Goal: Task Accomplishment & Management: Complete application form

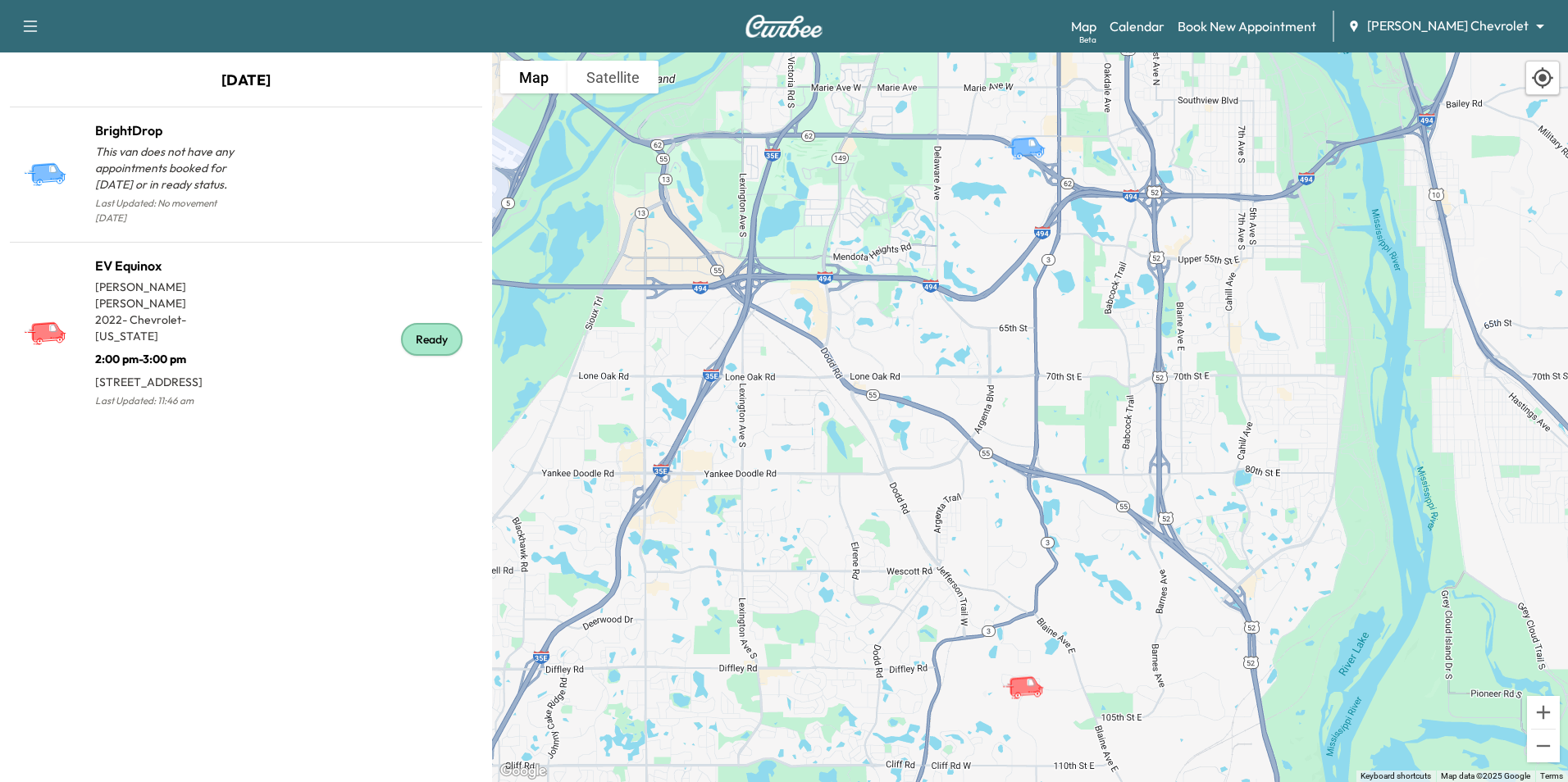
click at [1306, 15] on div "Map Beta Calendar Book New Appointment [PERSON_NAME] Chevrolet ******** ​" at bounding box center [1312, 26] width 484 height 31
click at [1298, 27] on link "Book New Appointment" at bounding box center [1246, 27] width 138 height 20
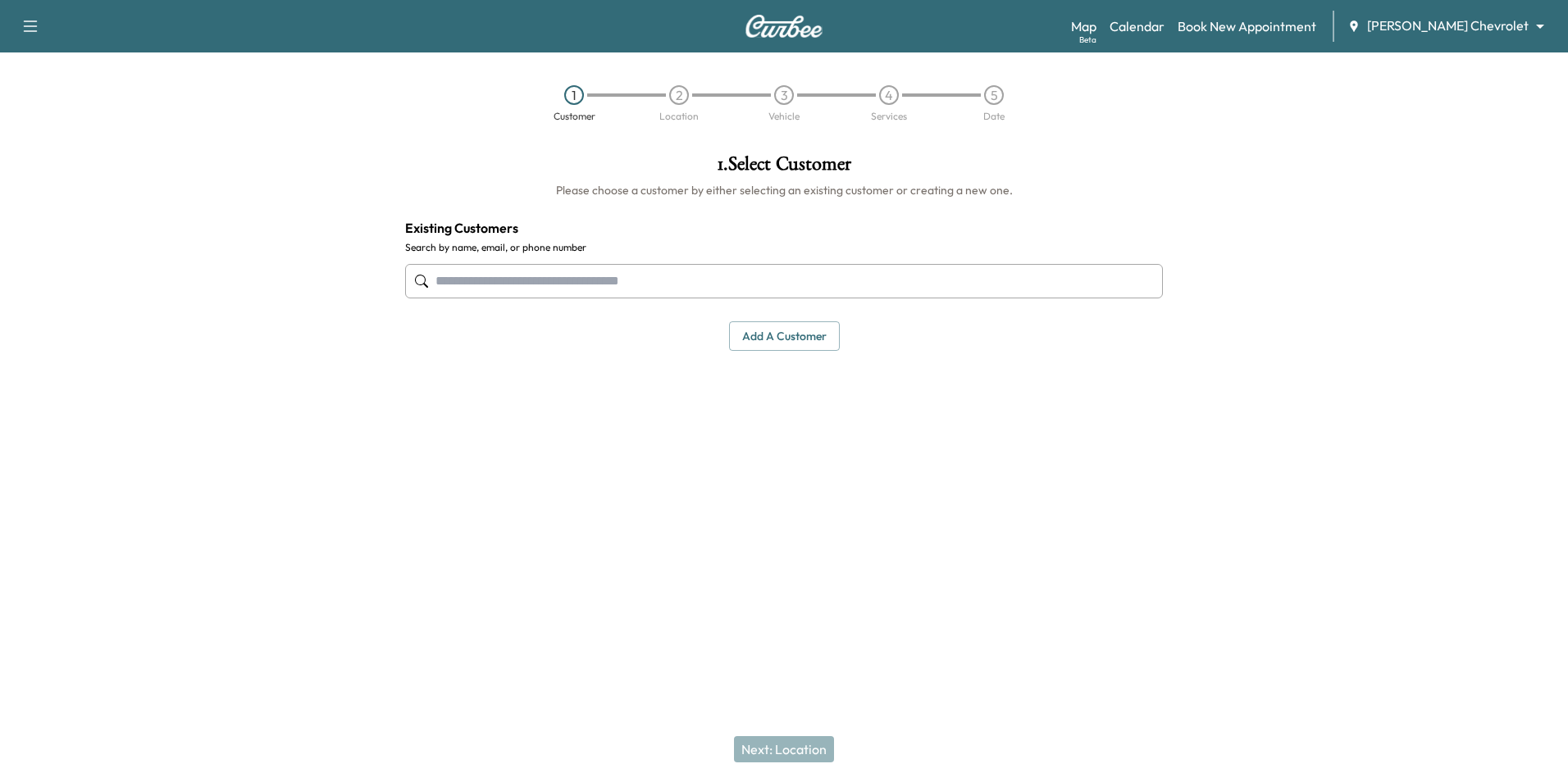
click at [610, 273] on input "text" at bounding box center [783, 281] width 757 height 34
drag, startPoint x: 491, startPoint y: 286, endPoint x: 423, endPoint y: 287, distance: 68.0
click at [423, 287] on div "*****" at bounding box center [783, 281] width 757 height 54
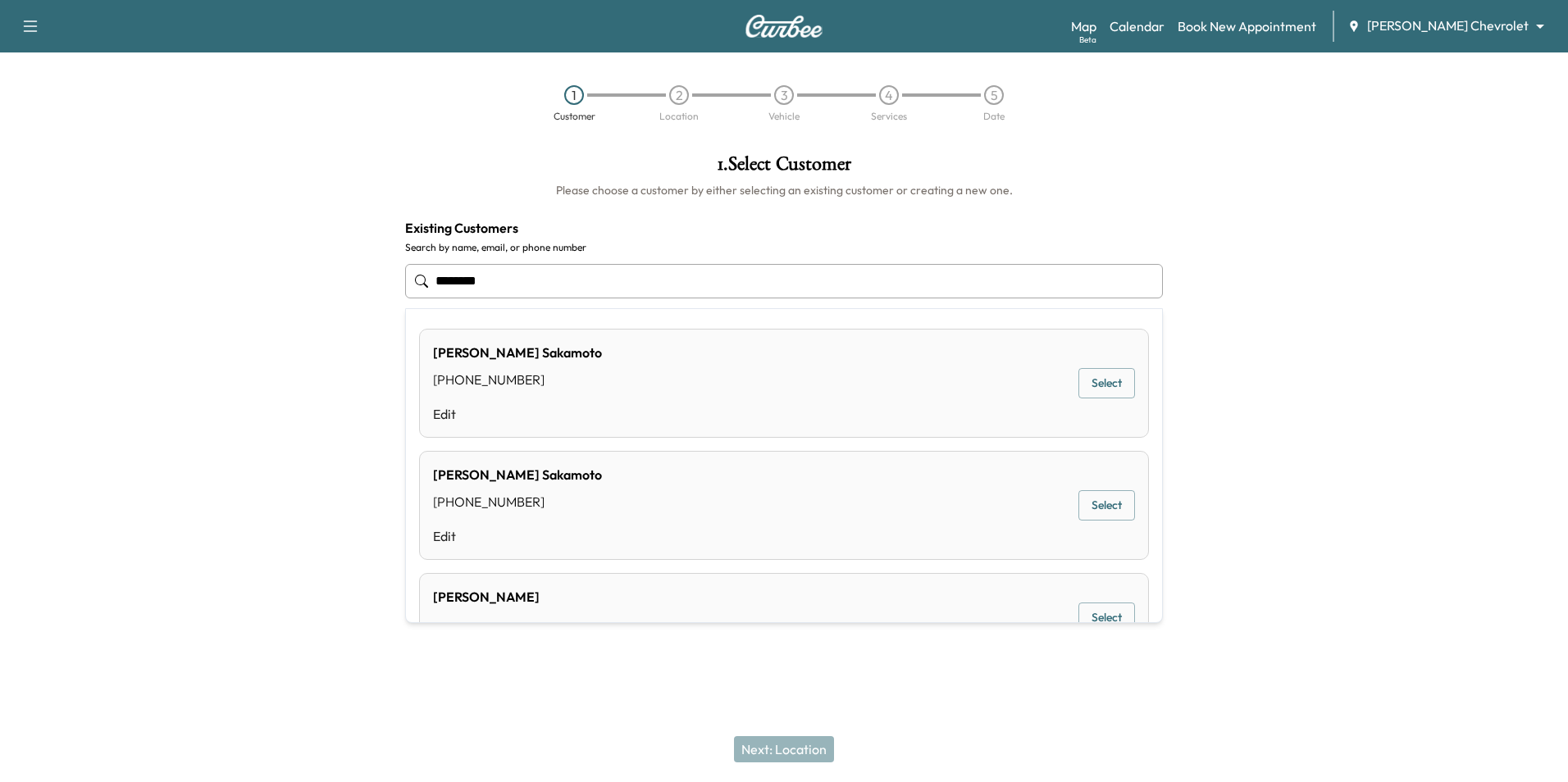
click at [861, 376] on div "[PERSON_NAME] [PHONE_NUMBER] Edit Select" at bounding box center [784, 383] width 730 height 109
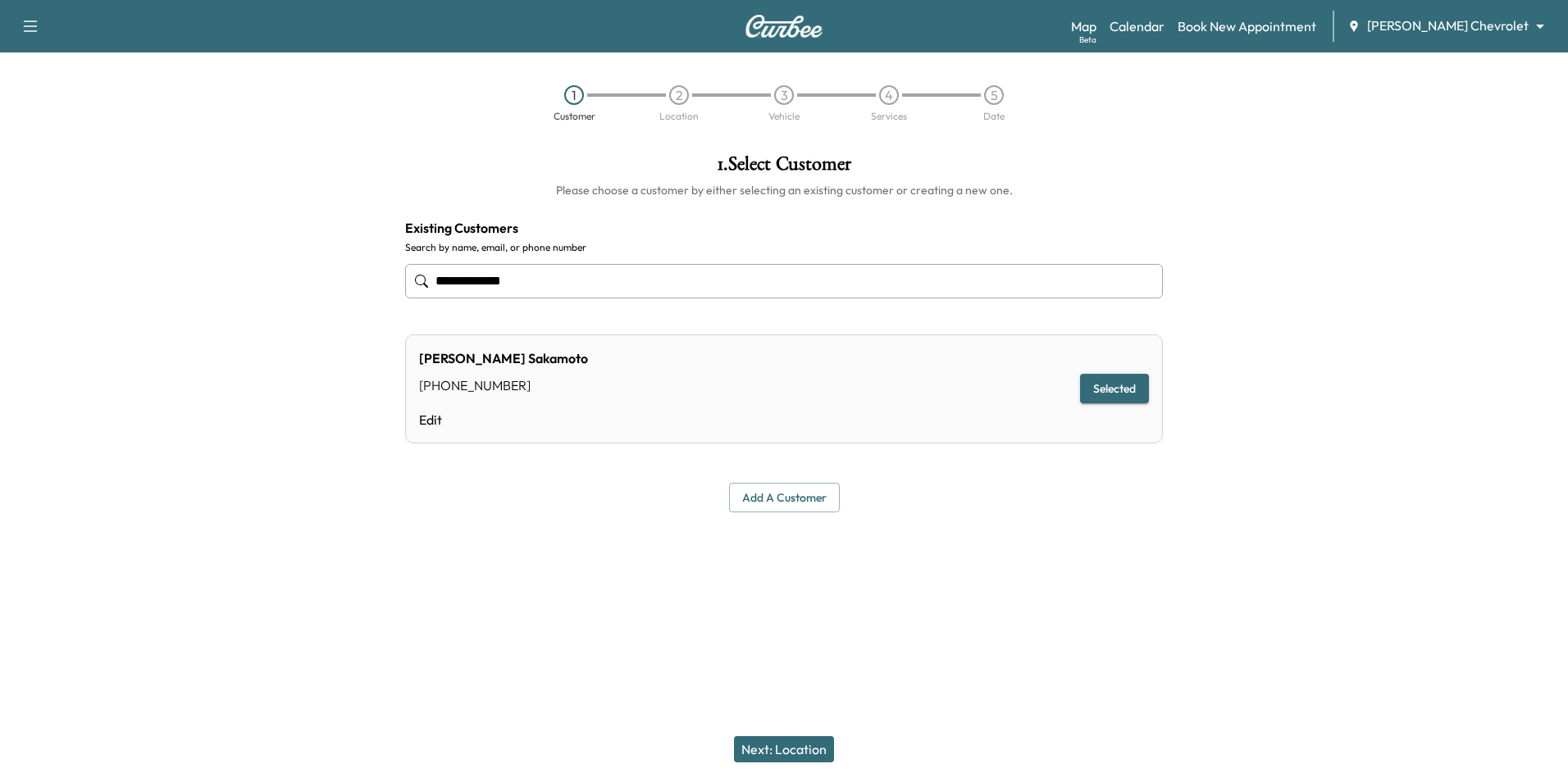
type input "**********"
click at [808, 754] on button "Next: Location" at bounding box center [784, 749] width 100 height 26
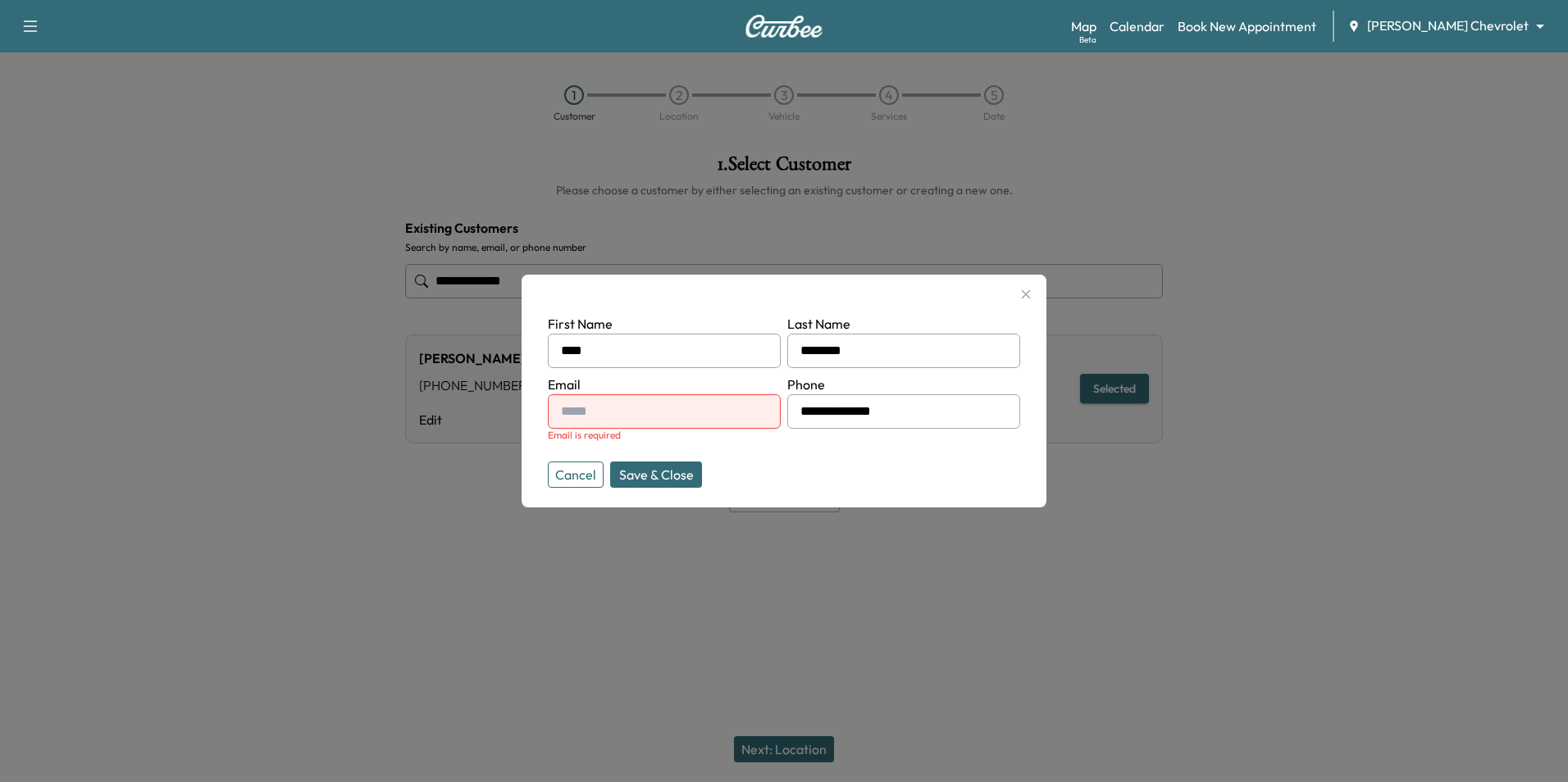
drag, startPoint x: 737, startPoint y: 411, endPoint x: 737, endPoint y: 421, distance: 10.0
click at [737, 413] on input "text" at bounding box center [664, 411] width 233 height 34
type input "**********"
click at [688, 477] on button "Save & Close" at bounding box center [656, 474] width 92 height 26
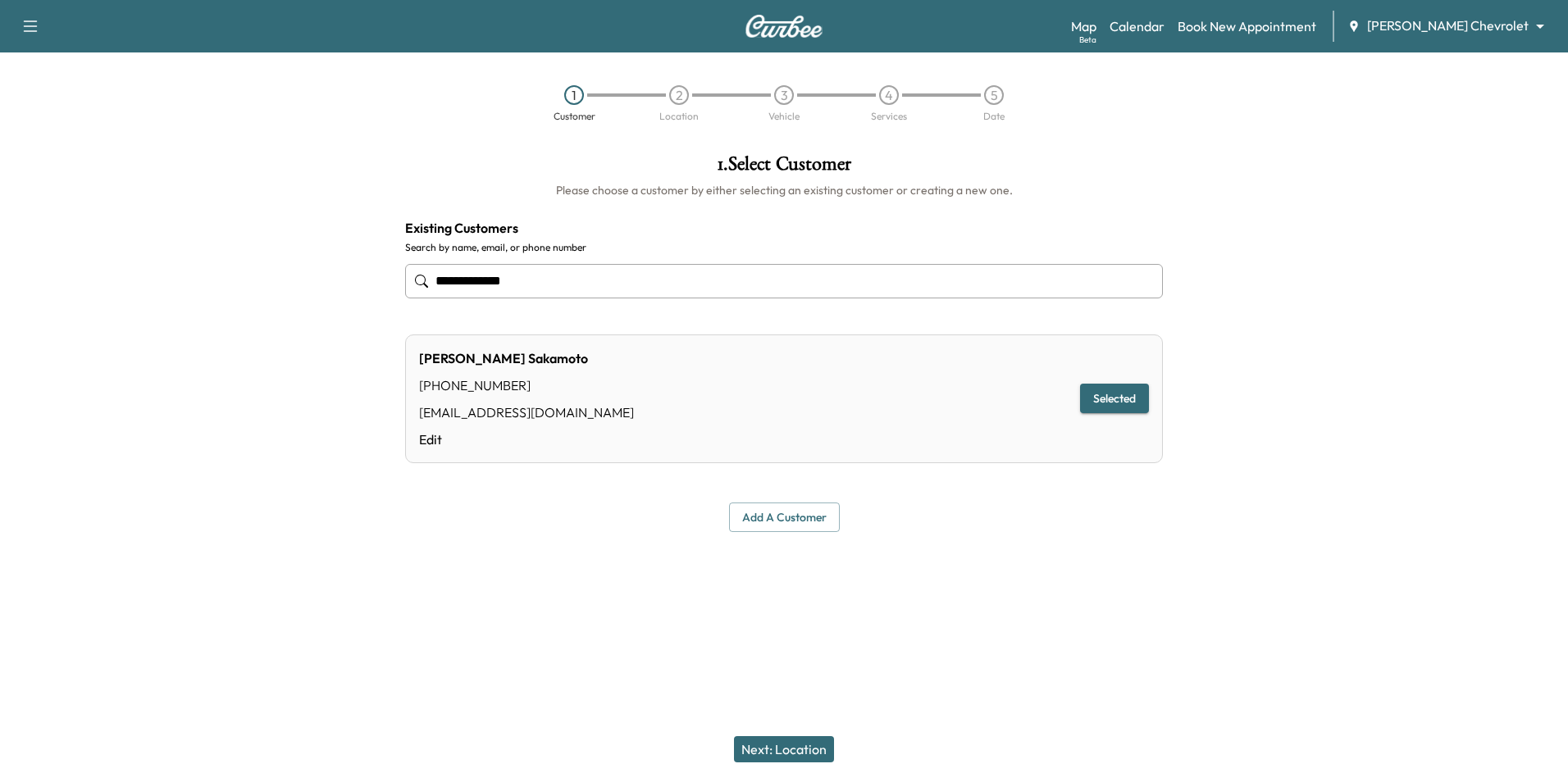
click at [786, 750] on button "Next: Location" at bounding box center [784, 749] width 100 height 26
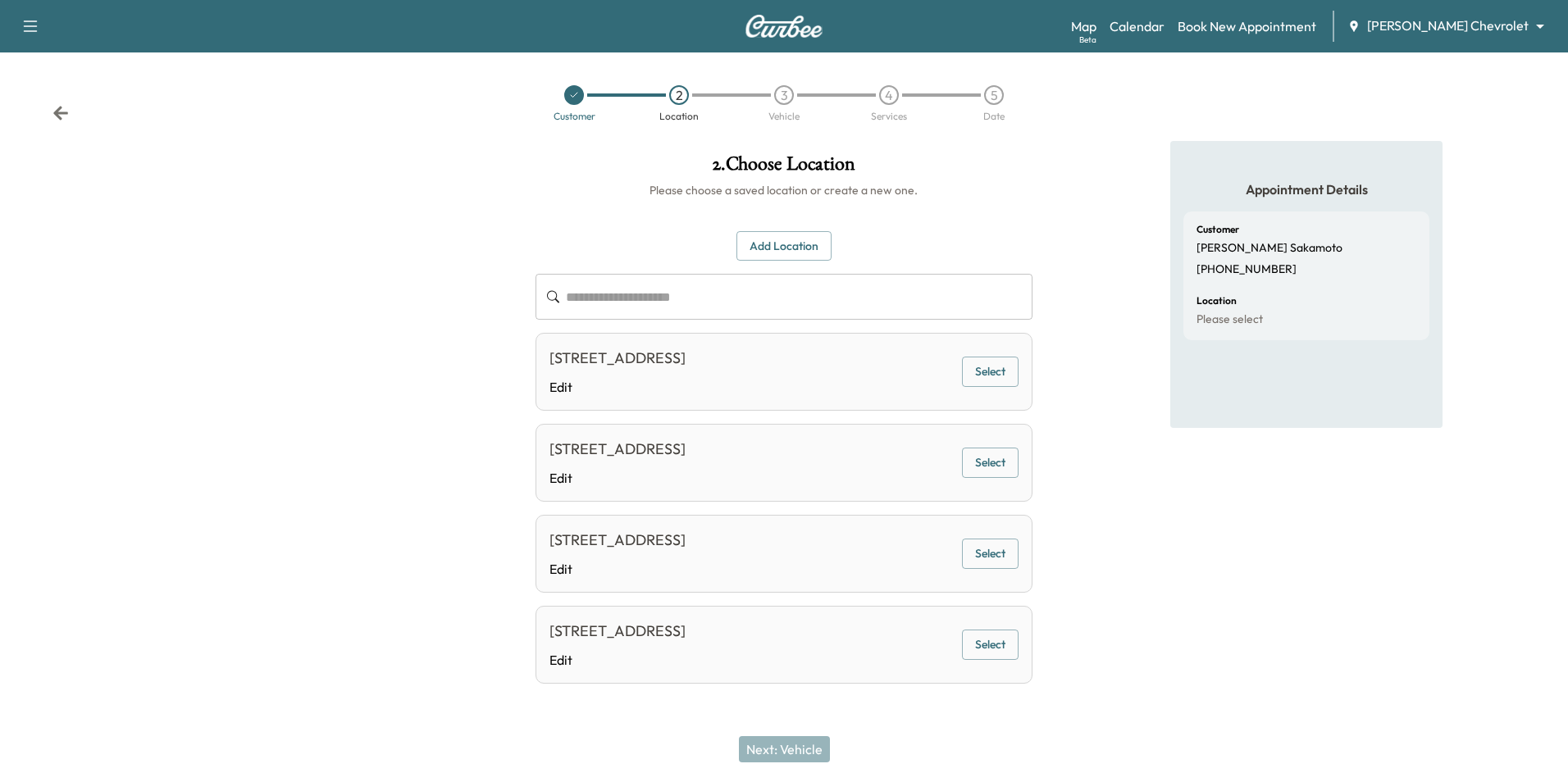
click at [976, 368] on button "Select" at bounding box center [990, 371] width 57 height 30
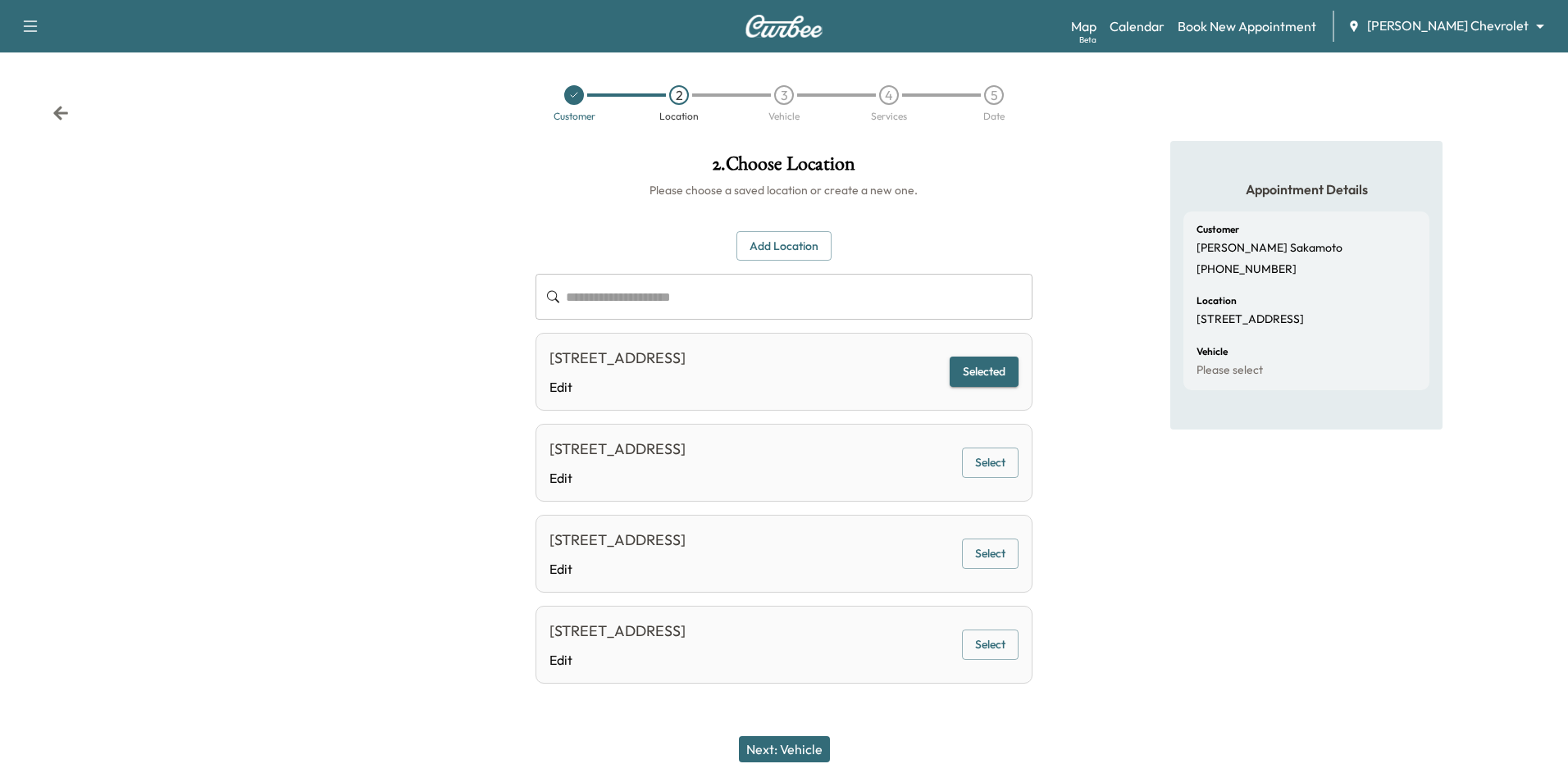
click at [786, 751] on button "Next: Vehicle" at bounding box center [784, 749] width 91 height 26
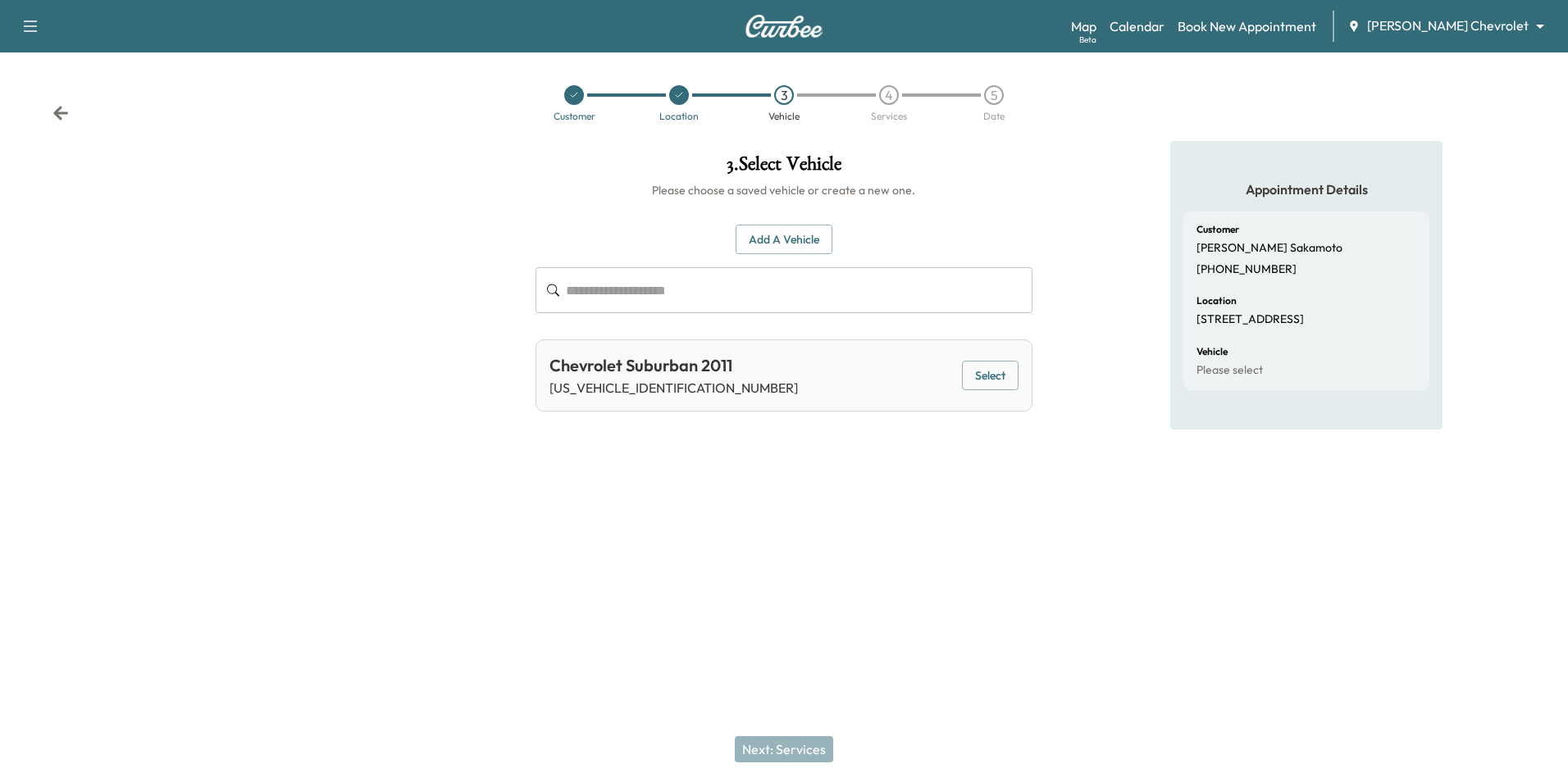
click at [803, 235] on button "Add a Vehicle" at bounding box center [784, 240] width 97 height 30
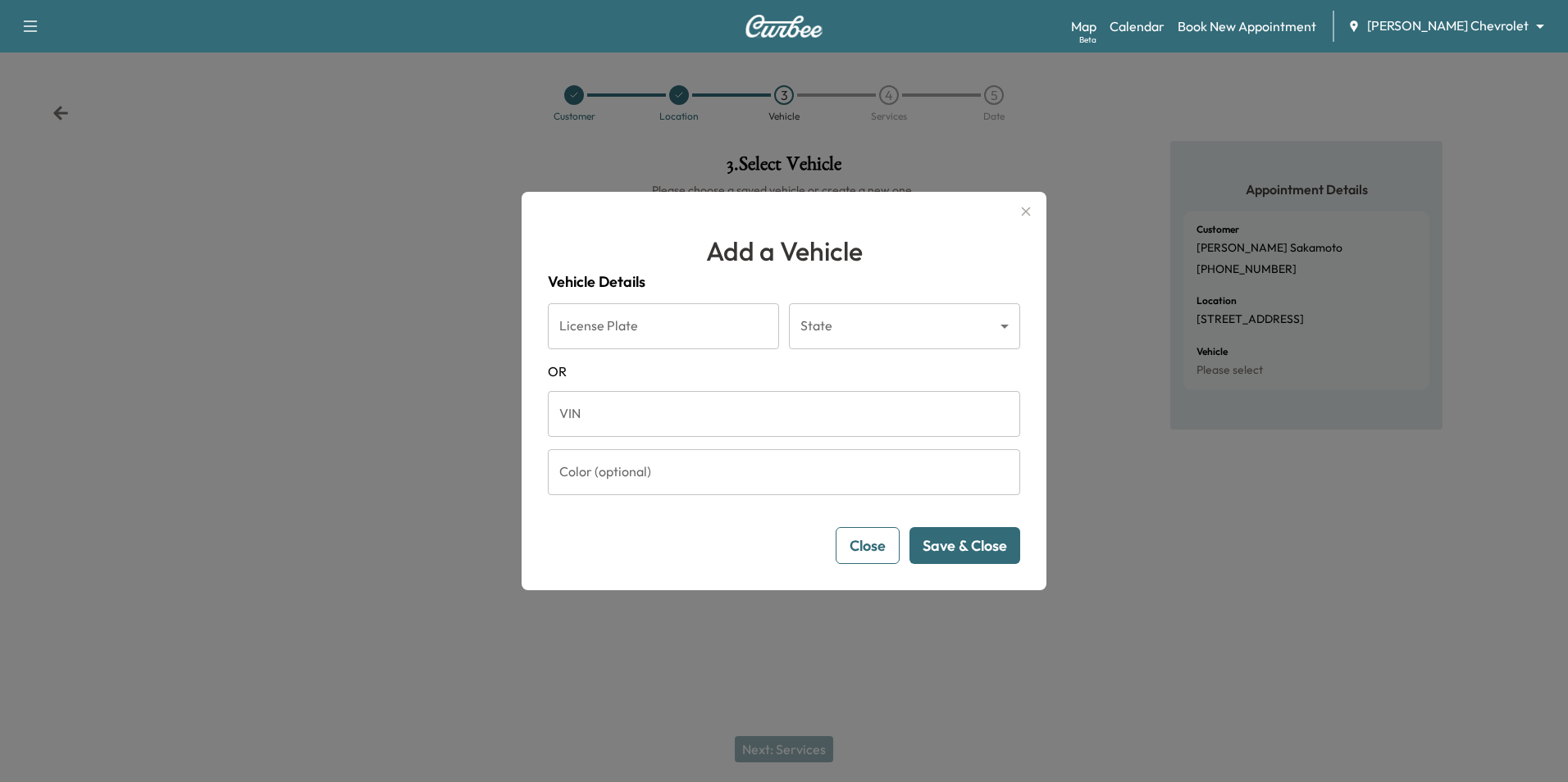
click at [415, 187] on div at bounding box center [784, 391] width 1568 height 782
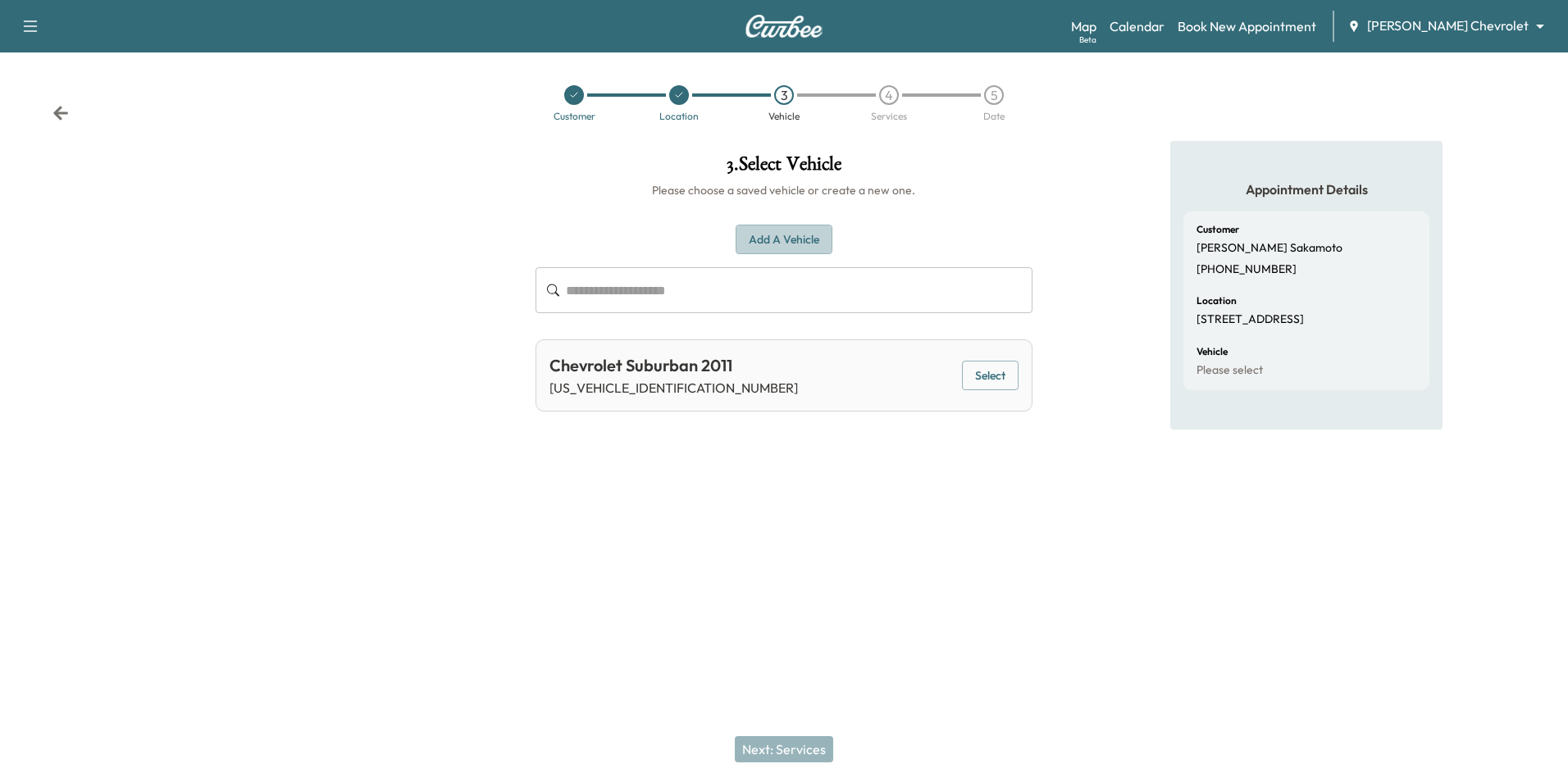
click at [803, 247] on button "Add a Vehicle" at bounding box center [784, 240] width 97 height 30
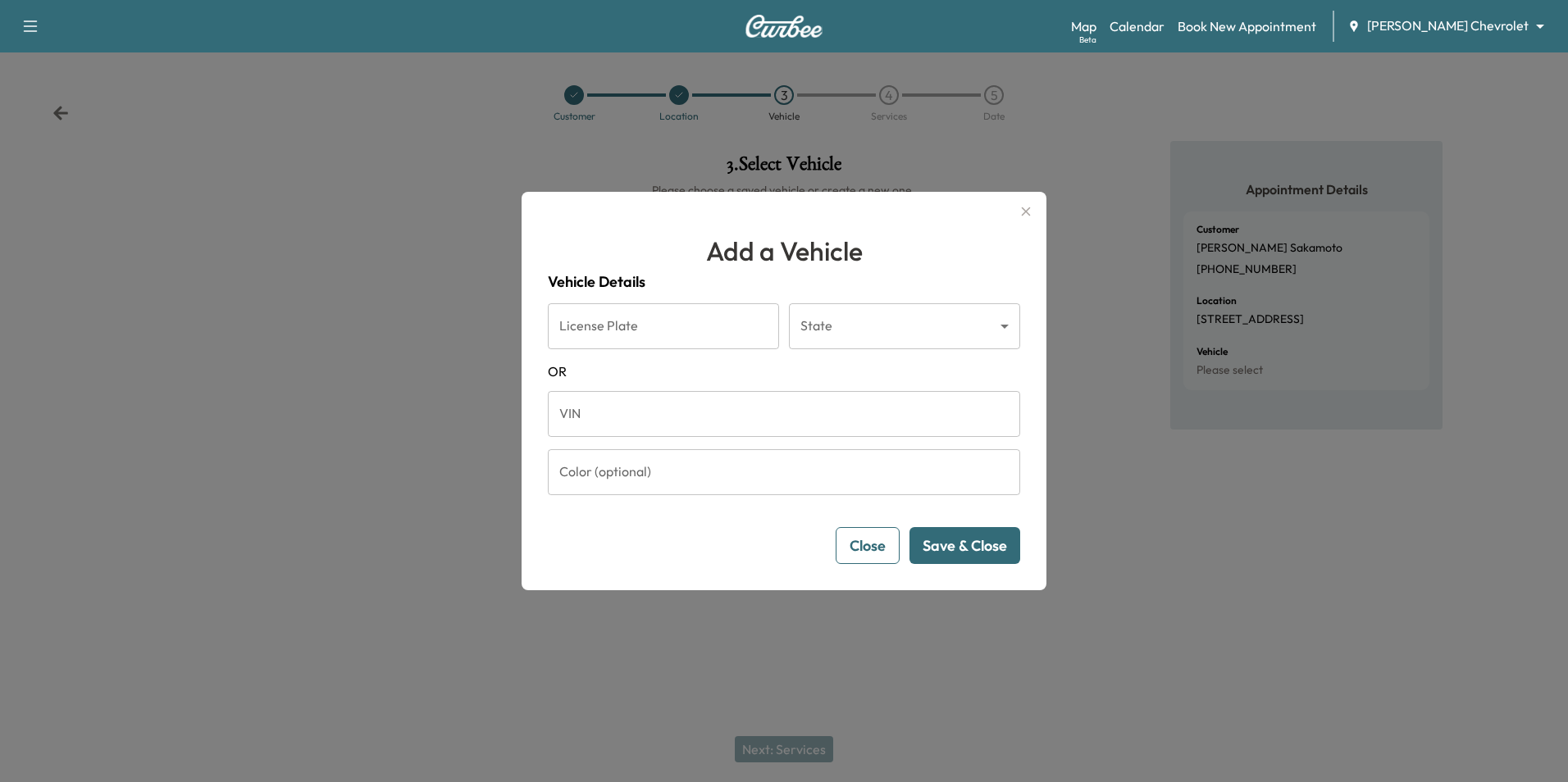
drag, startPoint x: 352, startPoint y: 216, endPoint x: 445, endPoint y: 77, distance: 167.2
click at [353, 213] on div at bounding box center [784, 391] width 1568 height 782
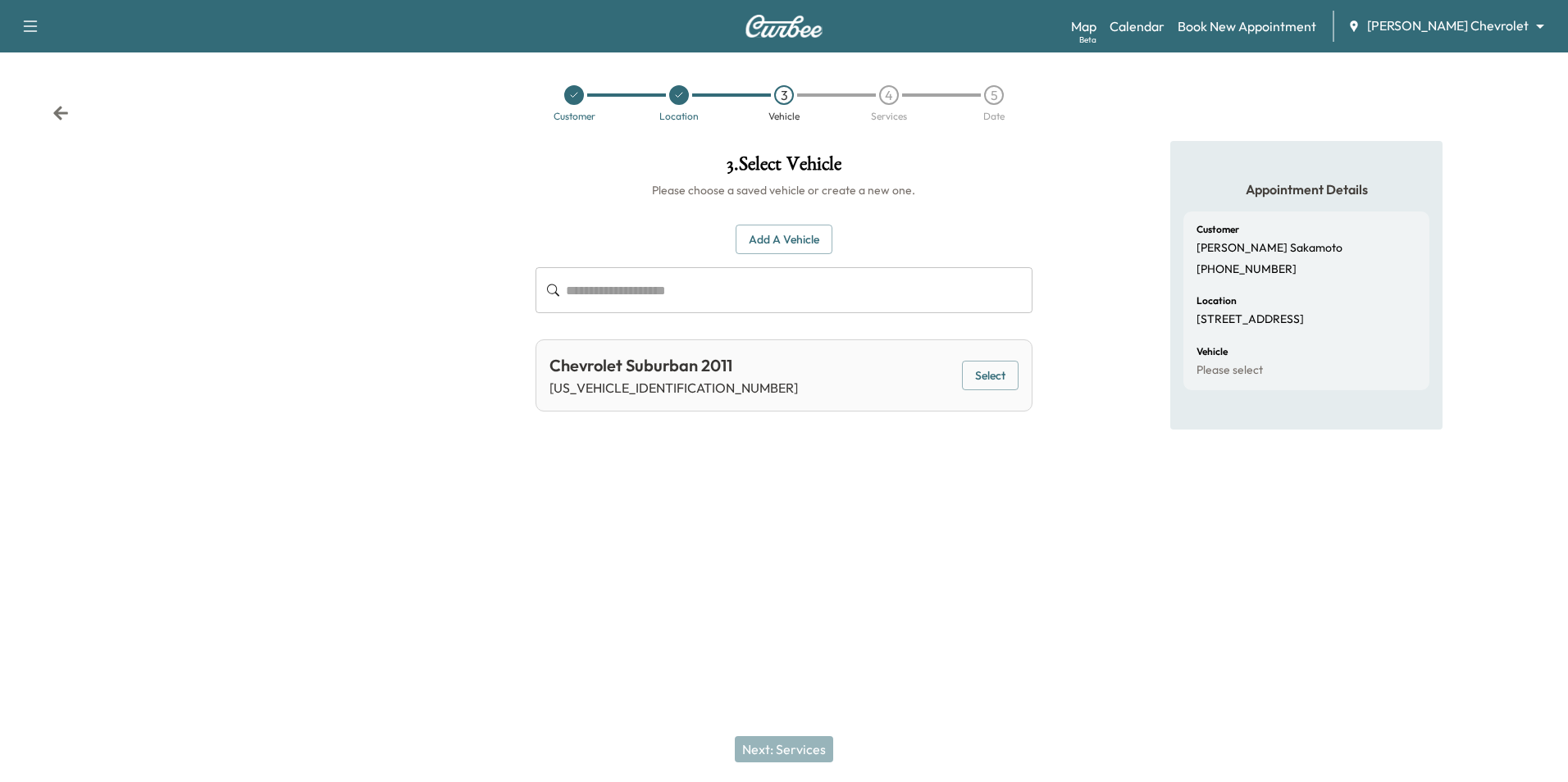
click at [62, 116] on icon at bounding box center [61, 113] width 17 height 17
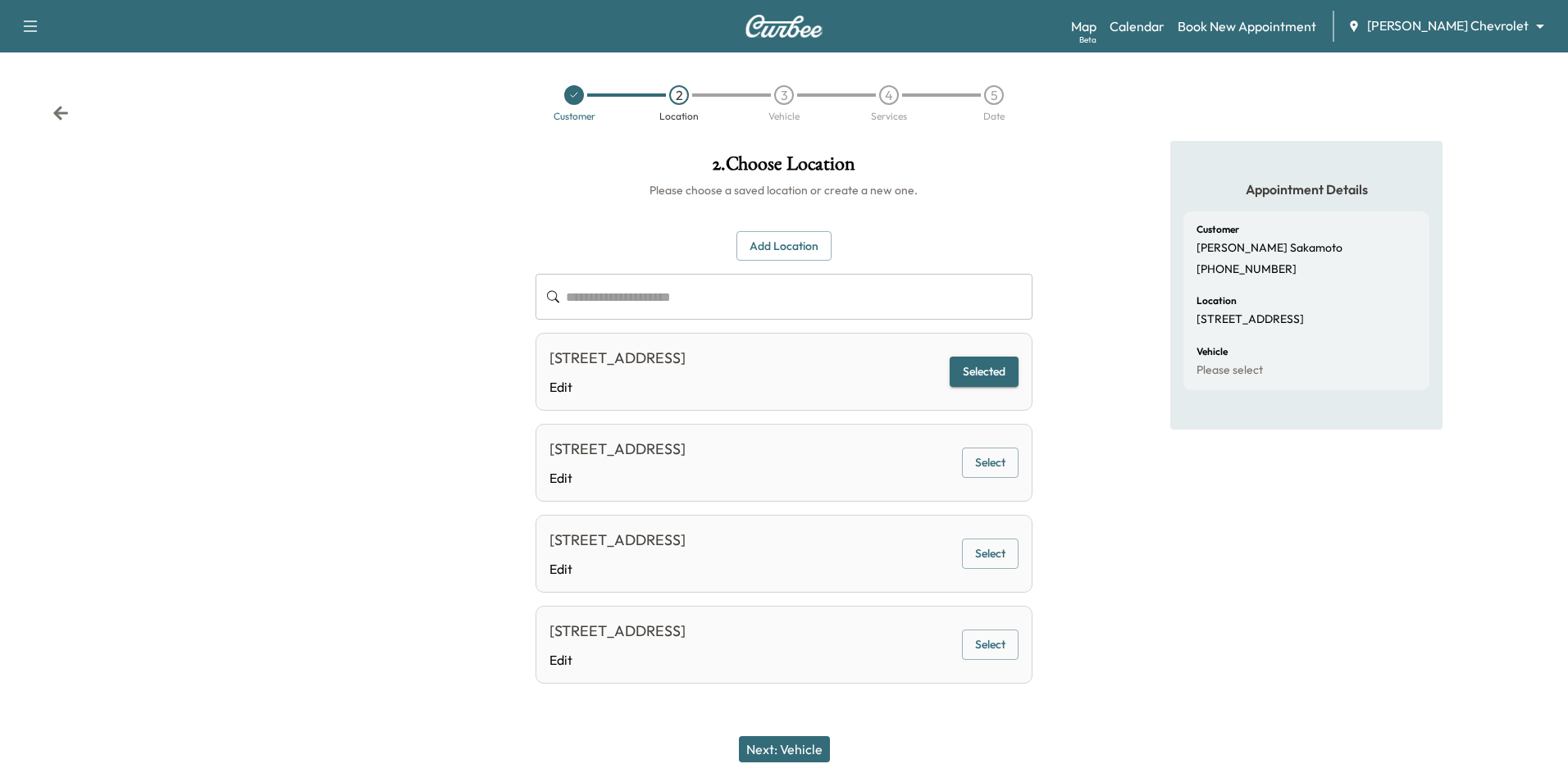
click at [55, 112] on icon at bounding box center [61, 112] width 15 height 14
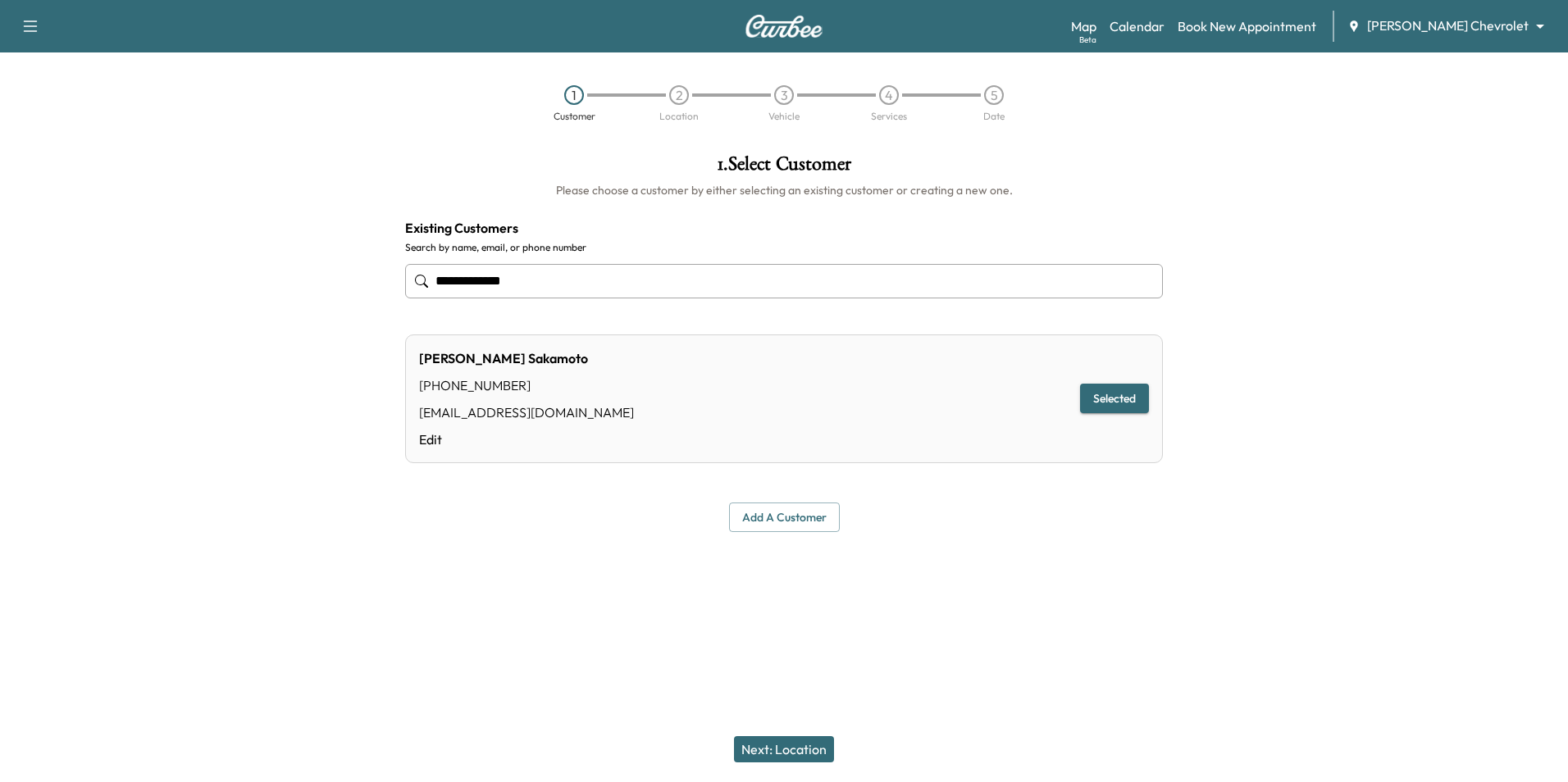
click at [384, 110] on div "1 Customer 2 Location 3 Vehicle 4 Services 5 Date" at bounding box center [784, 103] width 1568 height 76
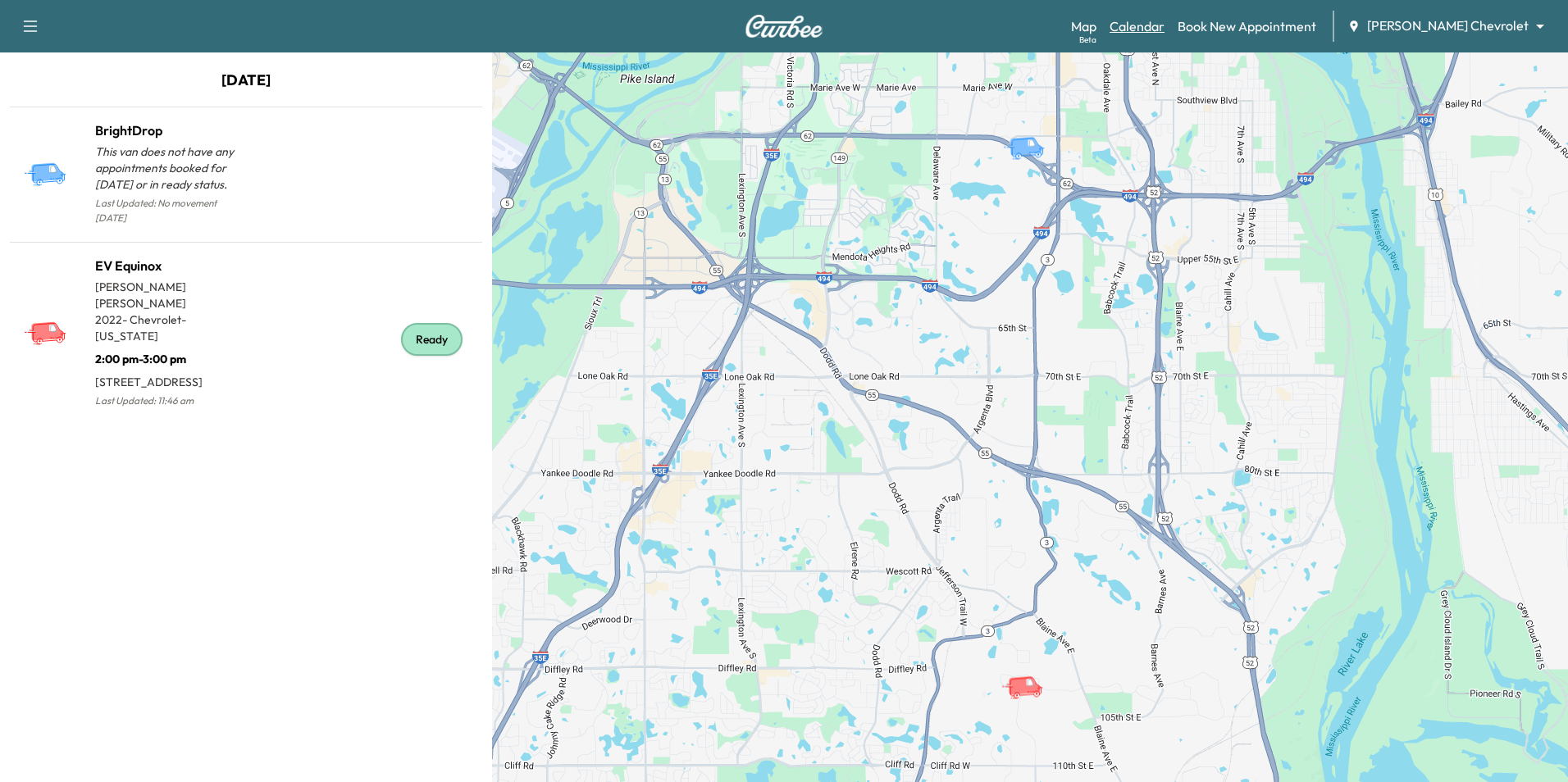
click at [1165, 22] on link "Calendar" at bounding box center [1137, 27] width 55 height 20
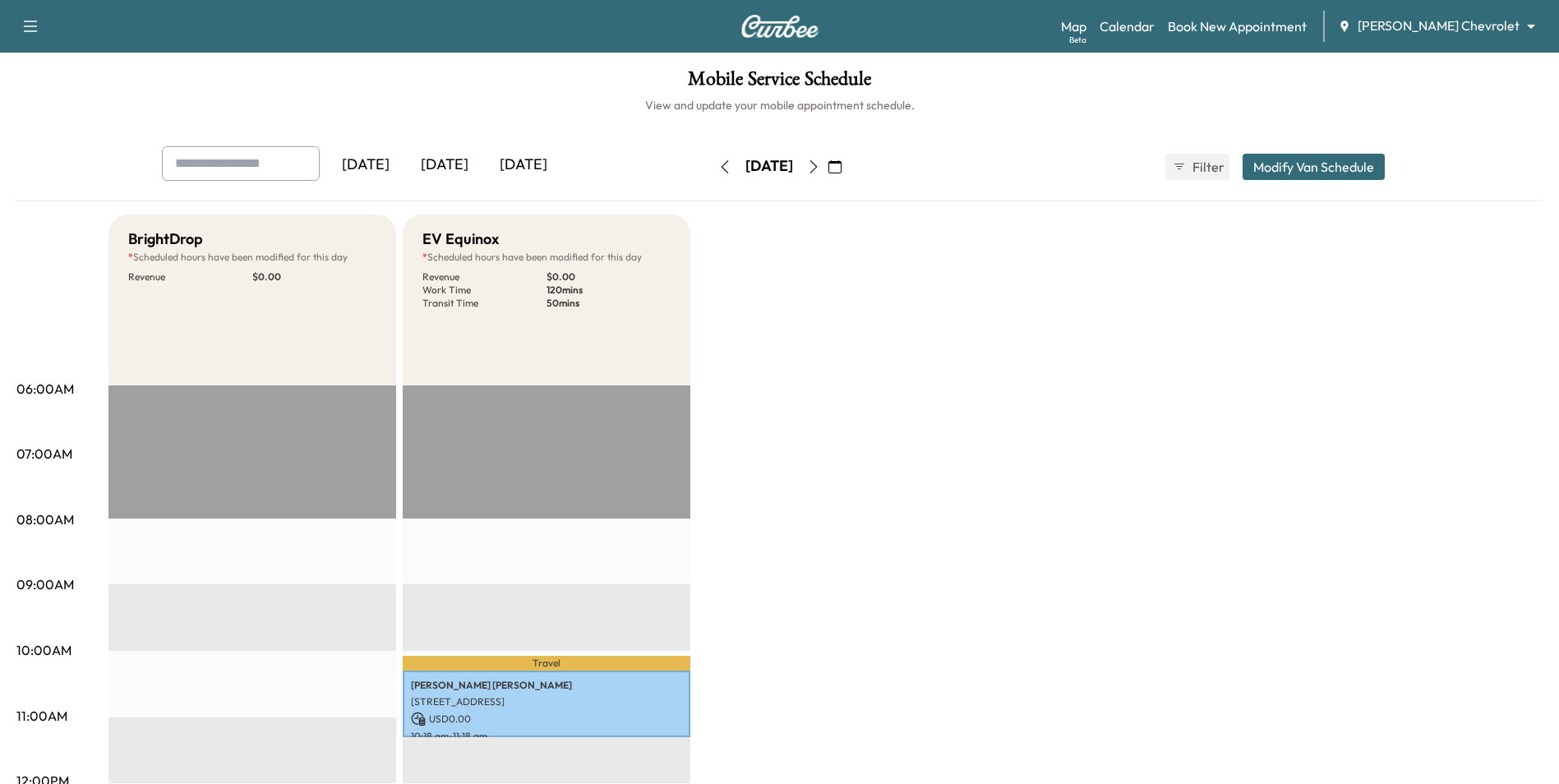
click at [849, 166] on button "button" at bounding box center [834, 166] width 28 height 26
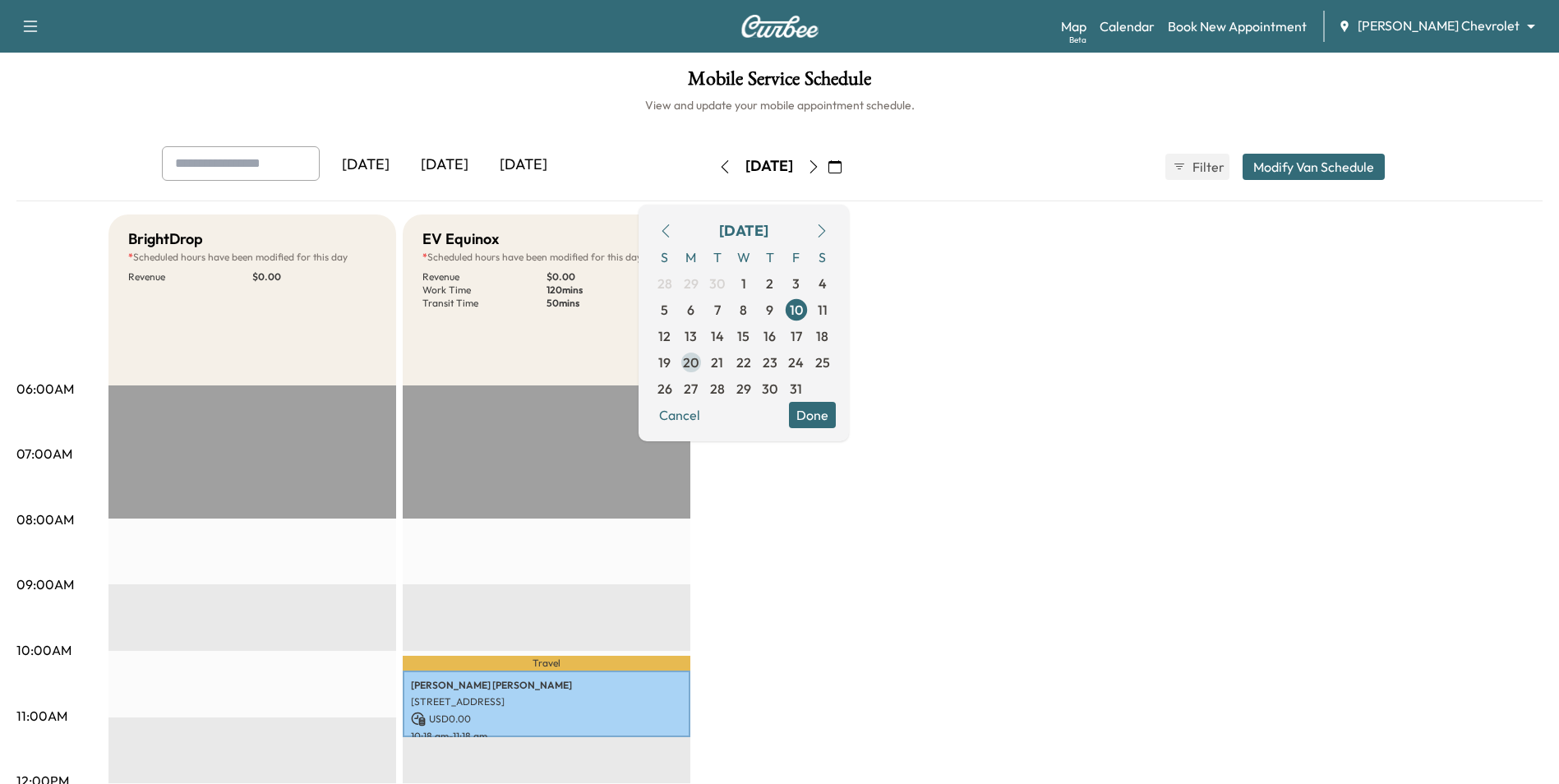
click at [699, 367] on span "20" at bounding box center [691, 362] width 16 height 20
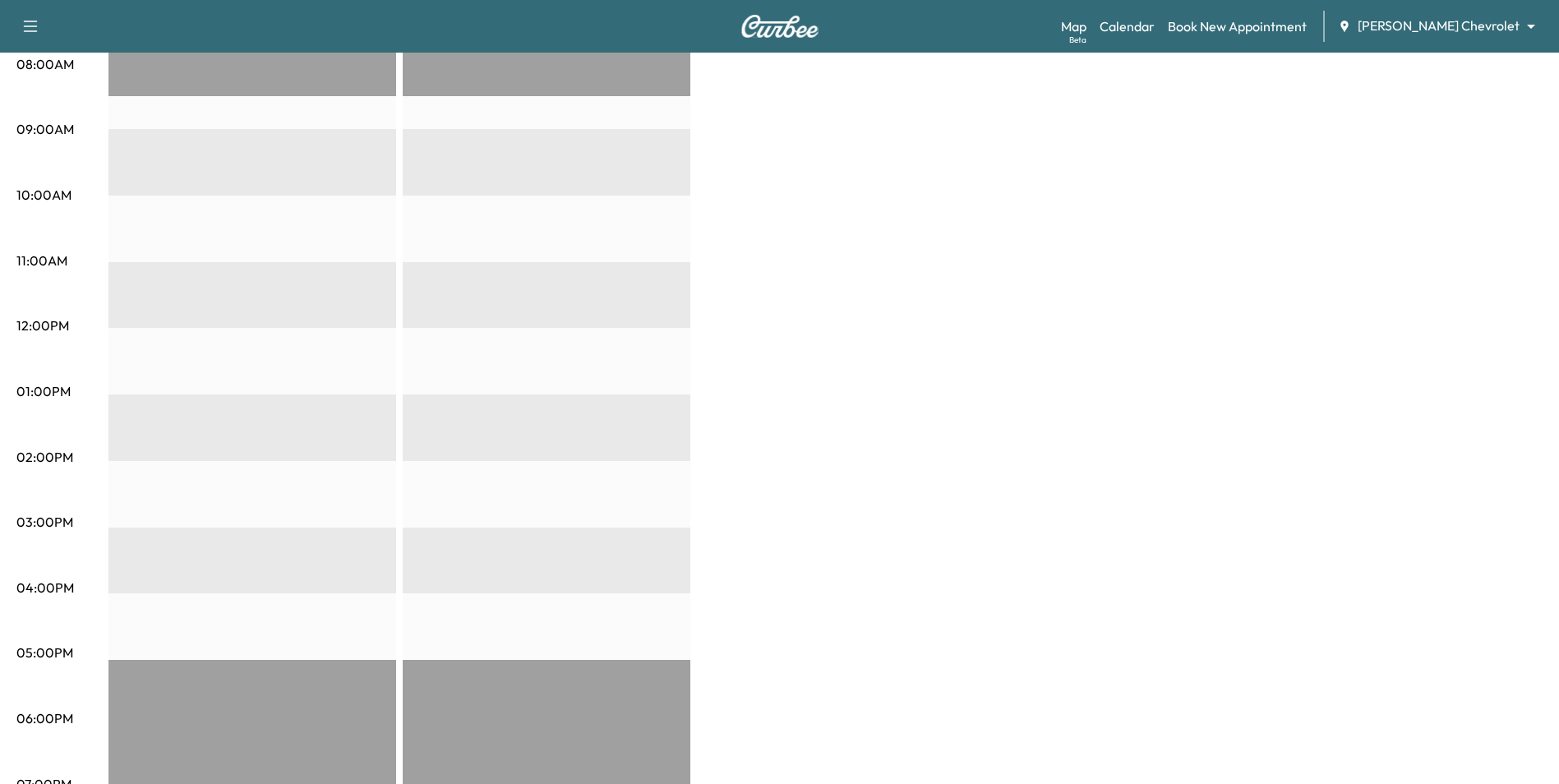
scroll to position [164, 0]
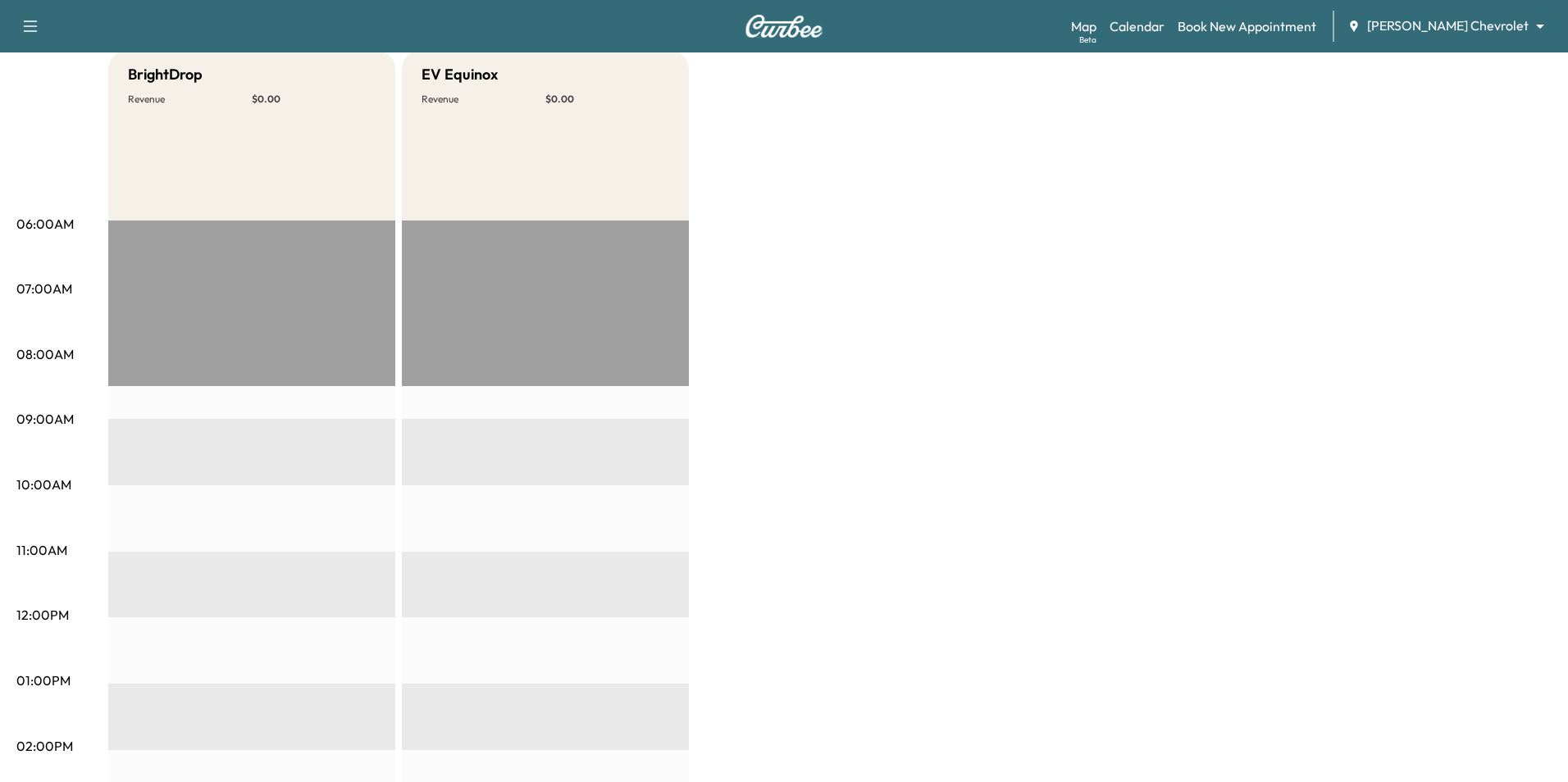
click at [1470, 29] on body "Support Log Out Map Beta Calendar Book New Appointment [PERSON_NAME] Chevrolet …" at bounding box center [784, 227] width 1568 height 782
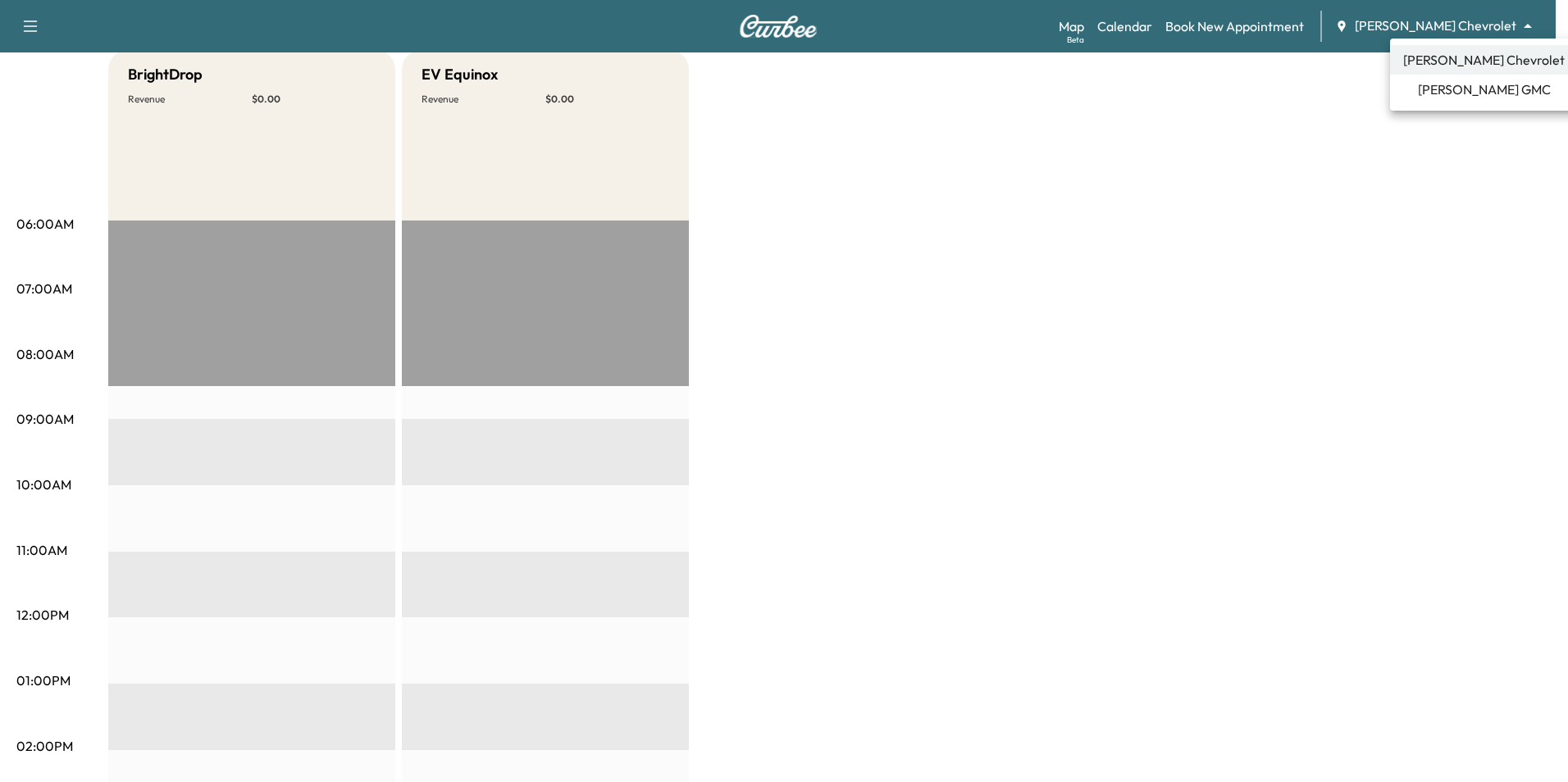
click at [1472, 88] on span "[PERSON_NAME] GMC" at bounding box center [1484, 89] width 132 height 20
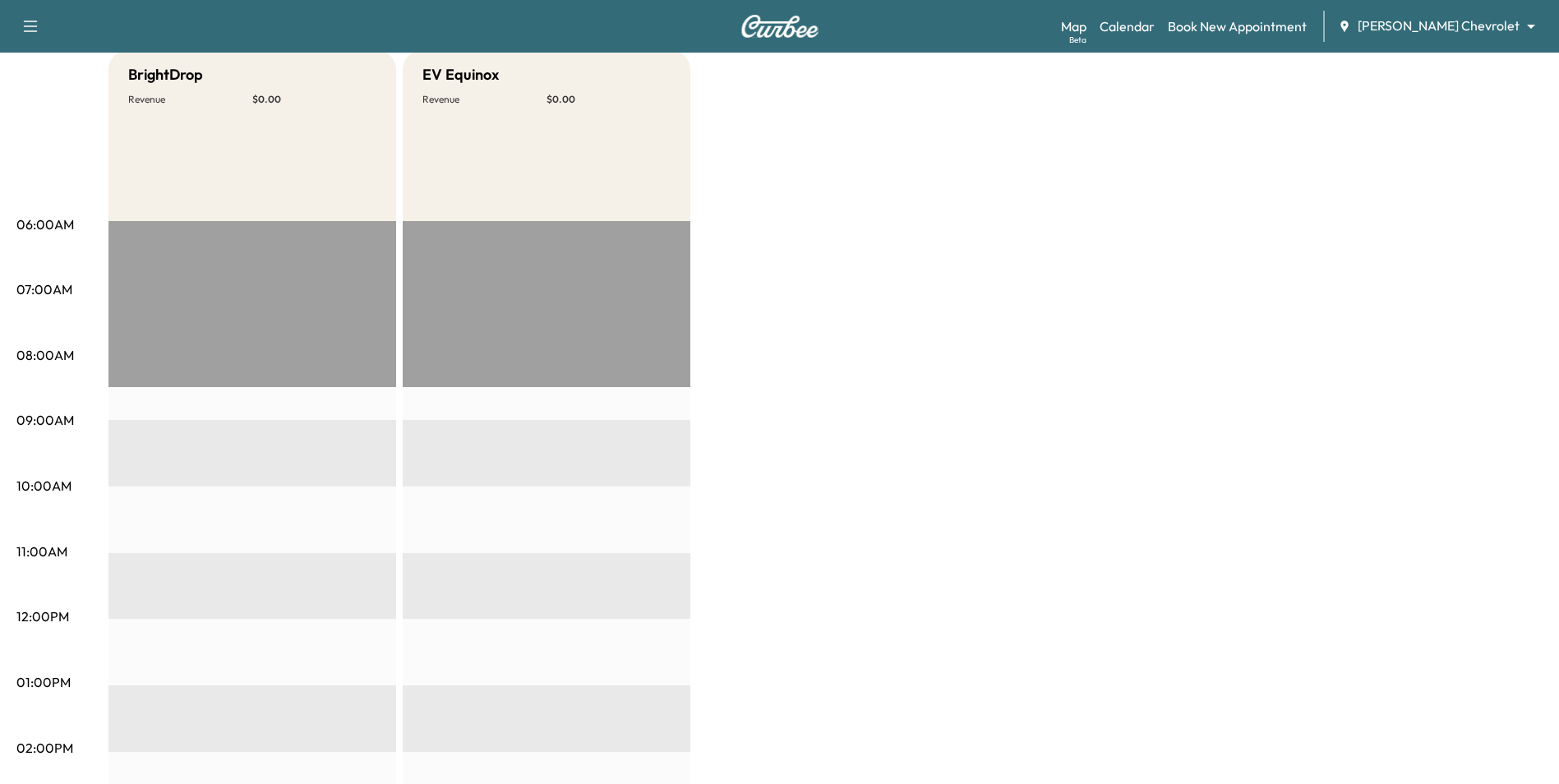
scroll to position [0, 0]
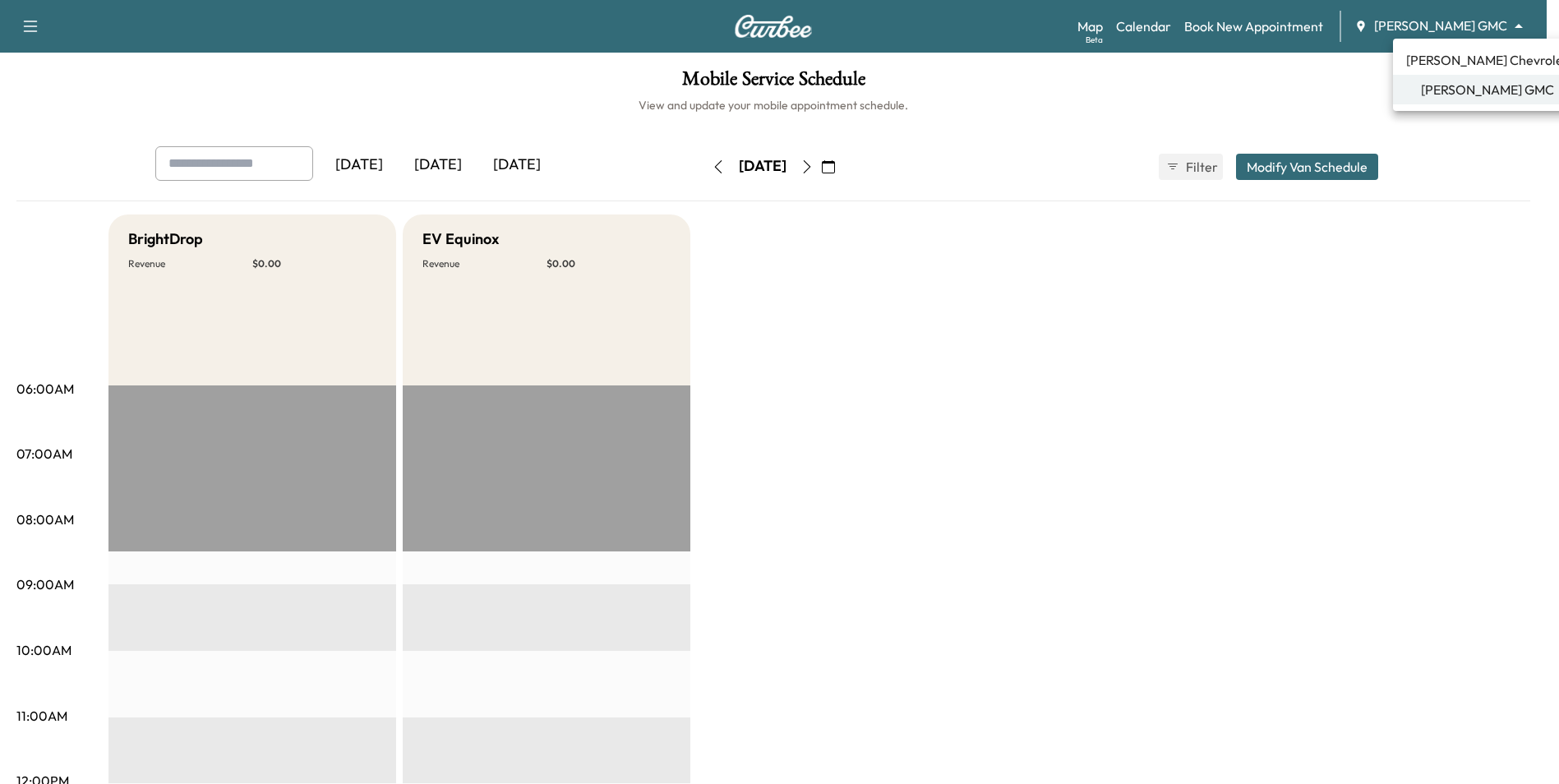
click at [1473, 28] on body "Support Log Out Map Beta Calendar Book New Appointment [PERSON_NAME] GMC ******…" at bounding box center [779, 392] width 1559 height 784
click at [1496, 127] on div at bounding box center [786, 392] width 1572 height 784
